Goal: Information Seeking & Learning: Compare options

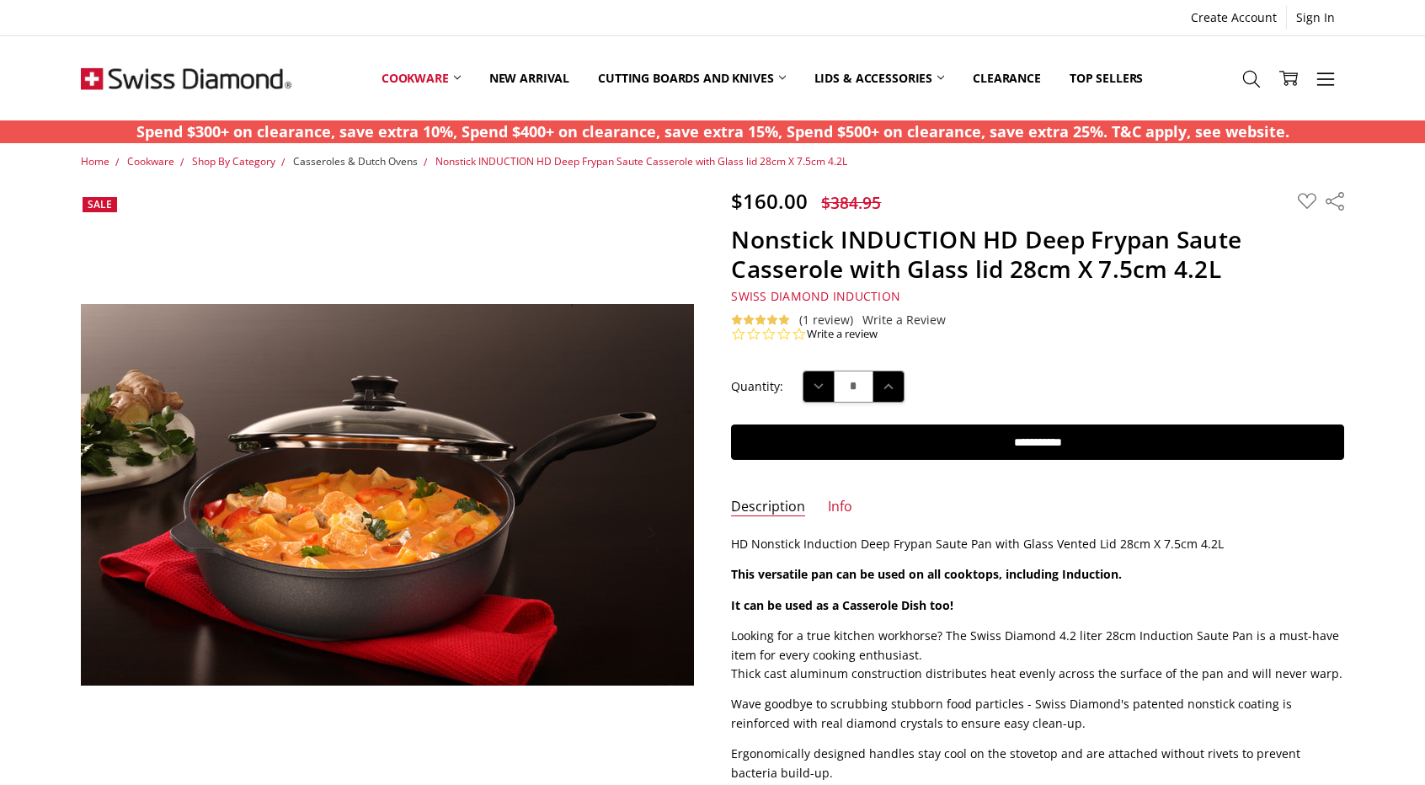
click at [362, 163] on span "Casseroles & Dutch Ovens" at bounding box center [355, 161] width 125 height 14
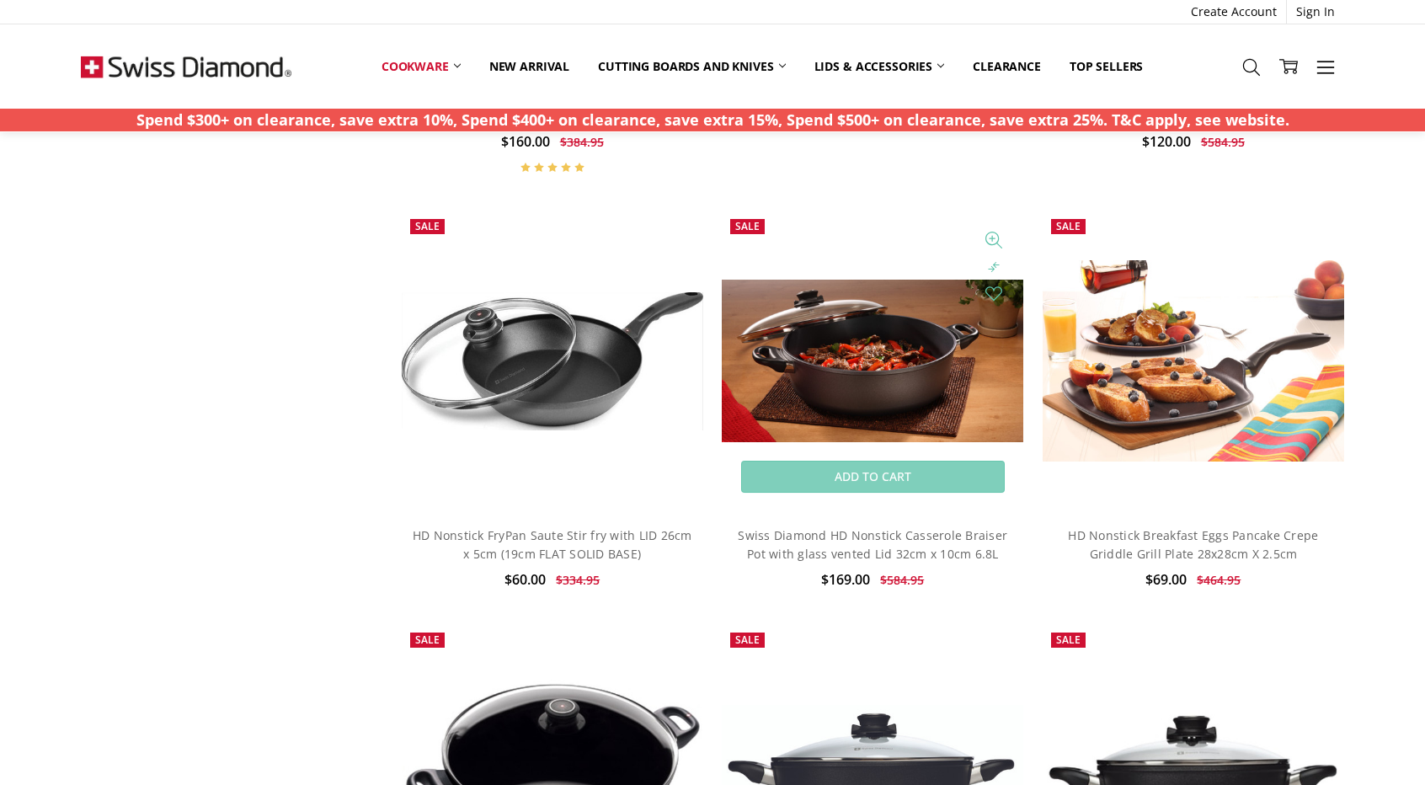
scroll to position [1853, 0]
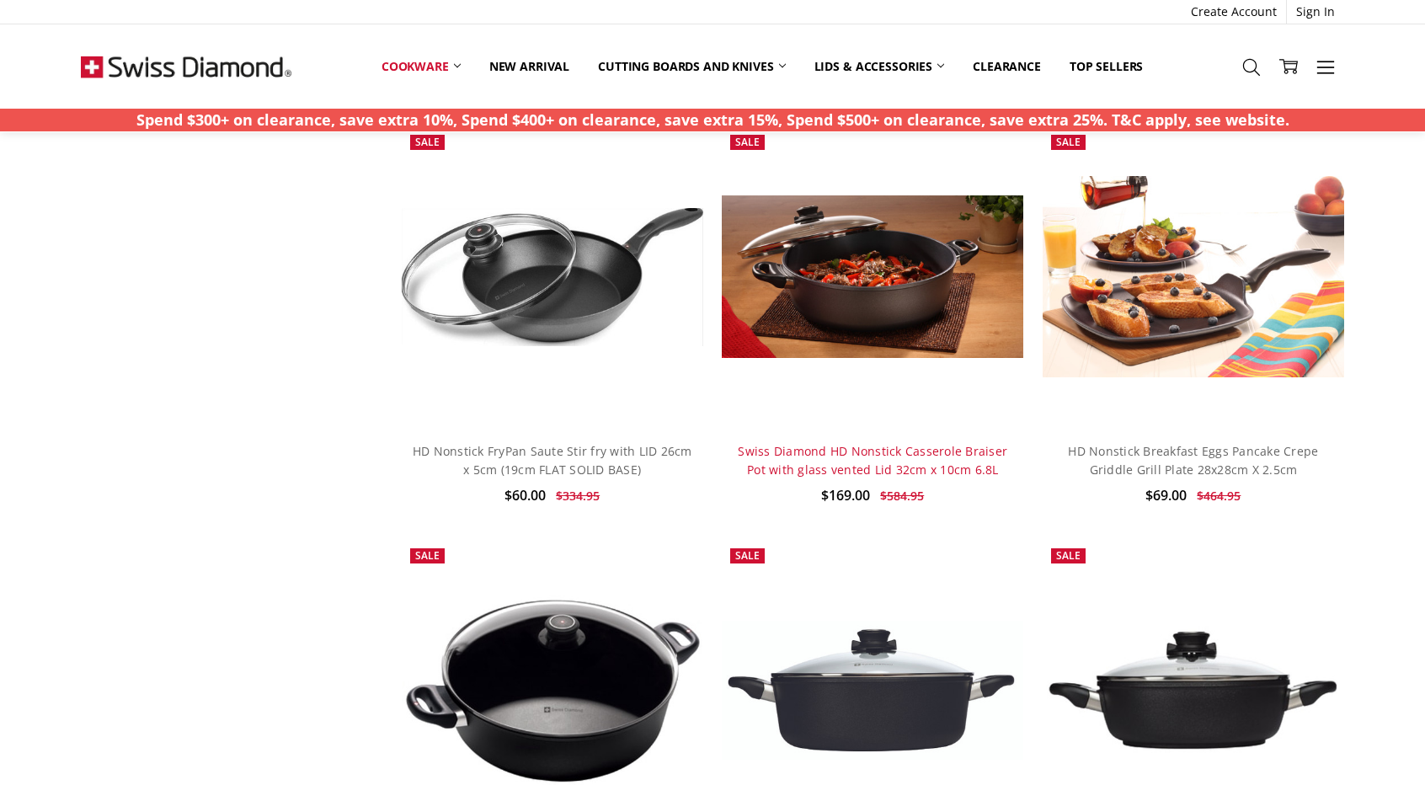
click at [797, 453] on link "Swiss Diamond HD Nonstick Casserole Braiser Pot with glass vented Lid 32cm x 10…" at bounding box center [873, 460] width 270 height 35
